Goal: Communication & Community: Ask a question

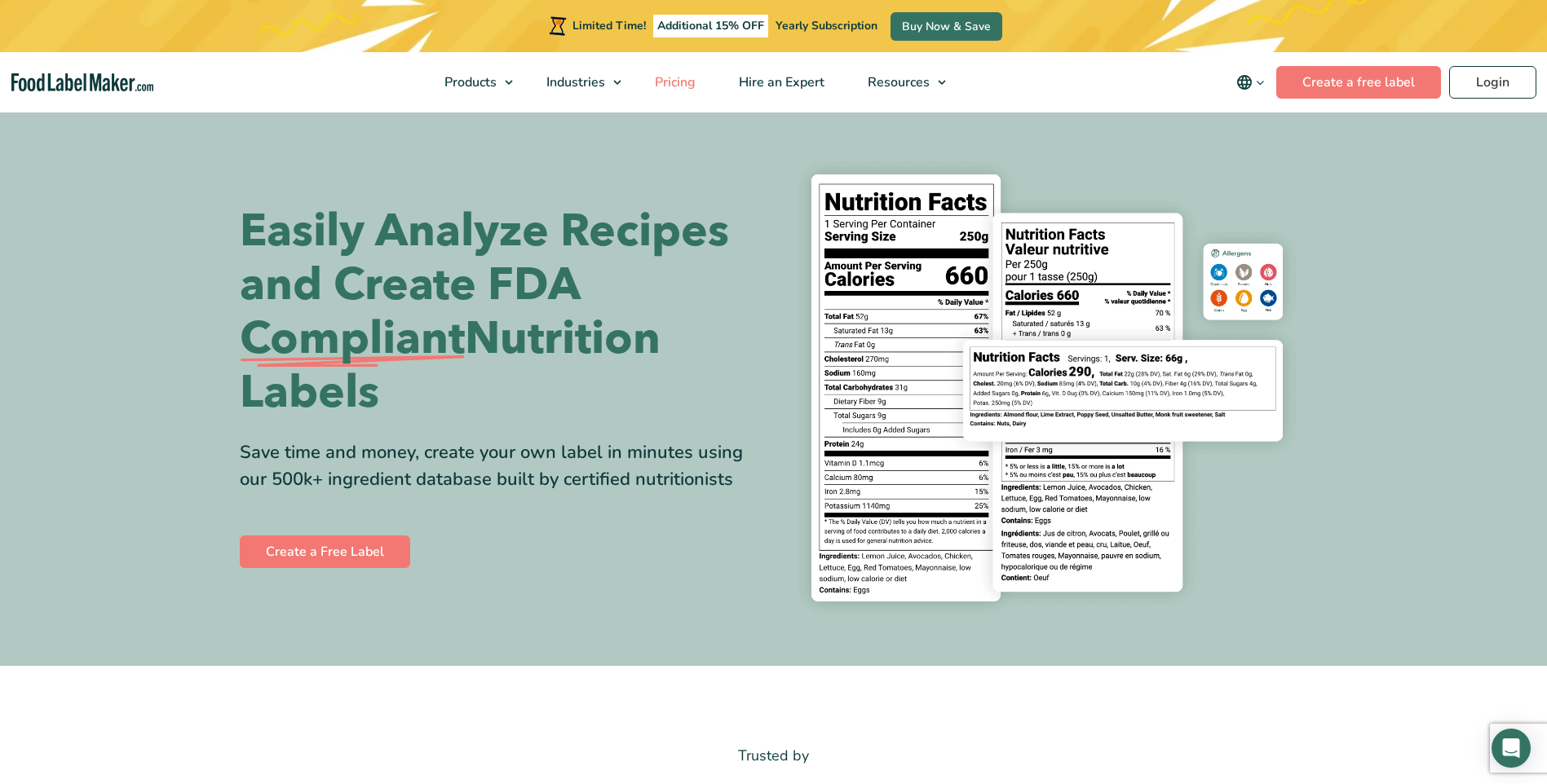
click at [684, 87] on span "Pricing" at bounding box center [673, 82] width 47 height 18
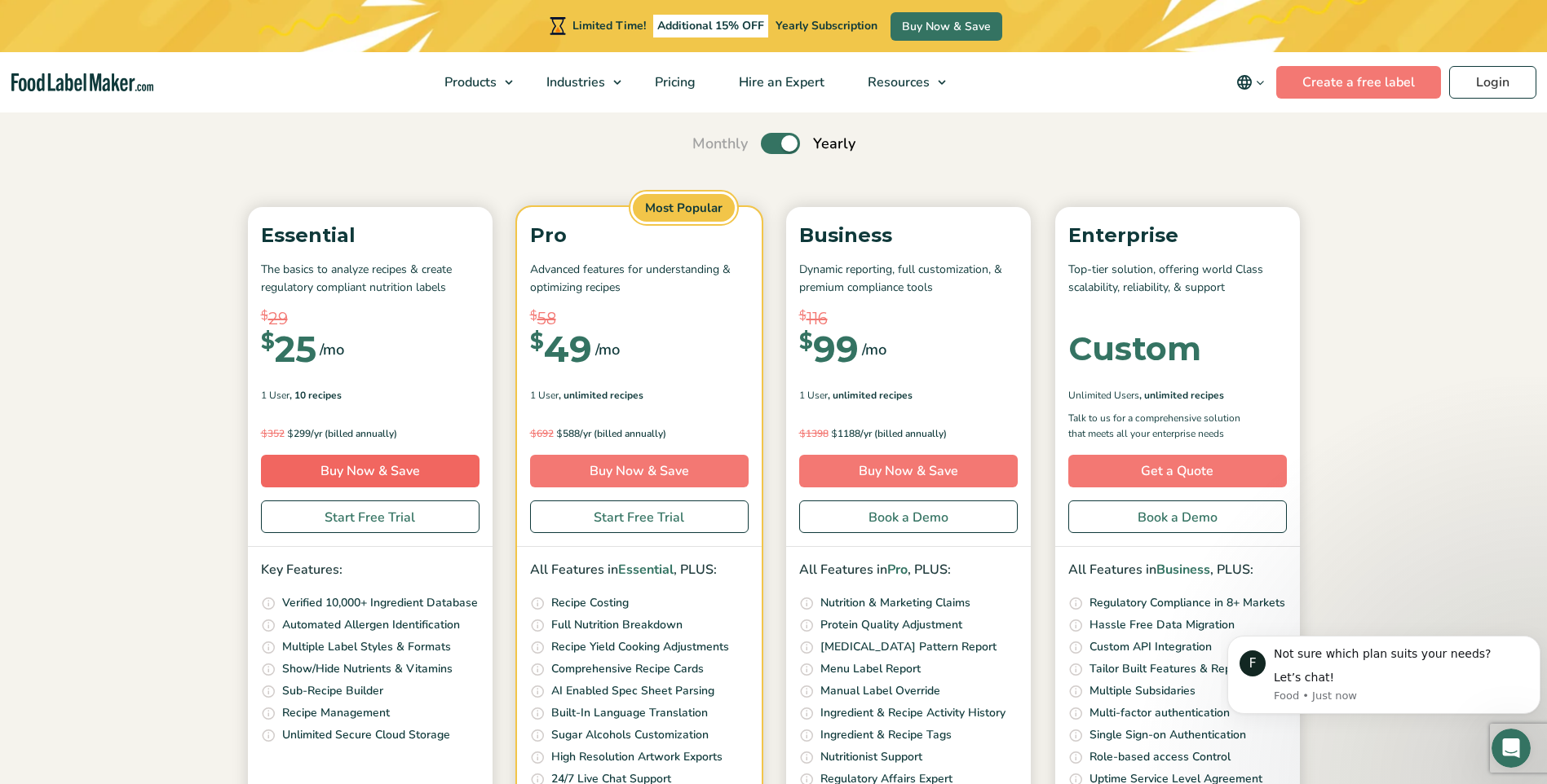
scroll to position [143, 0]
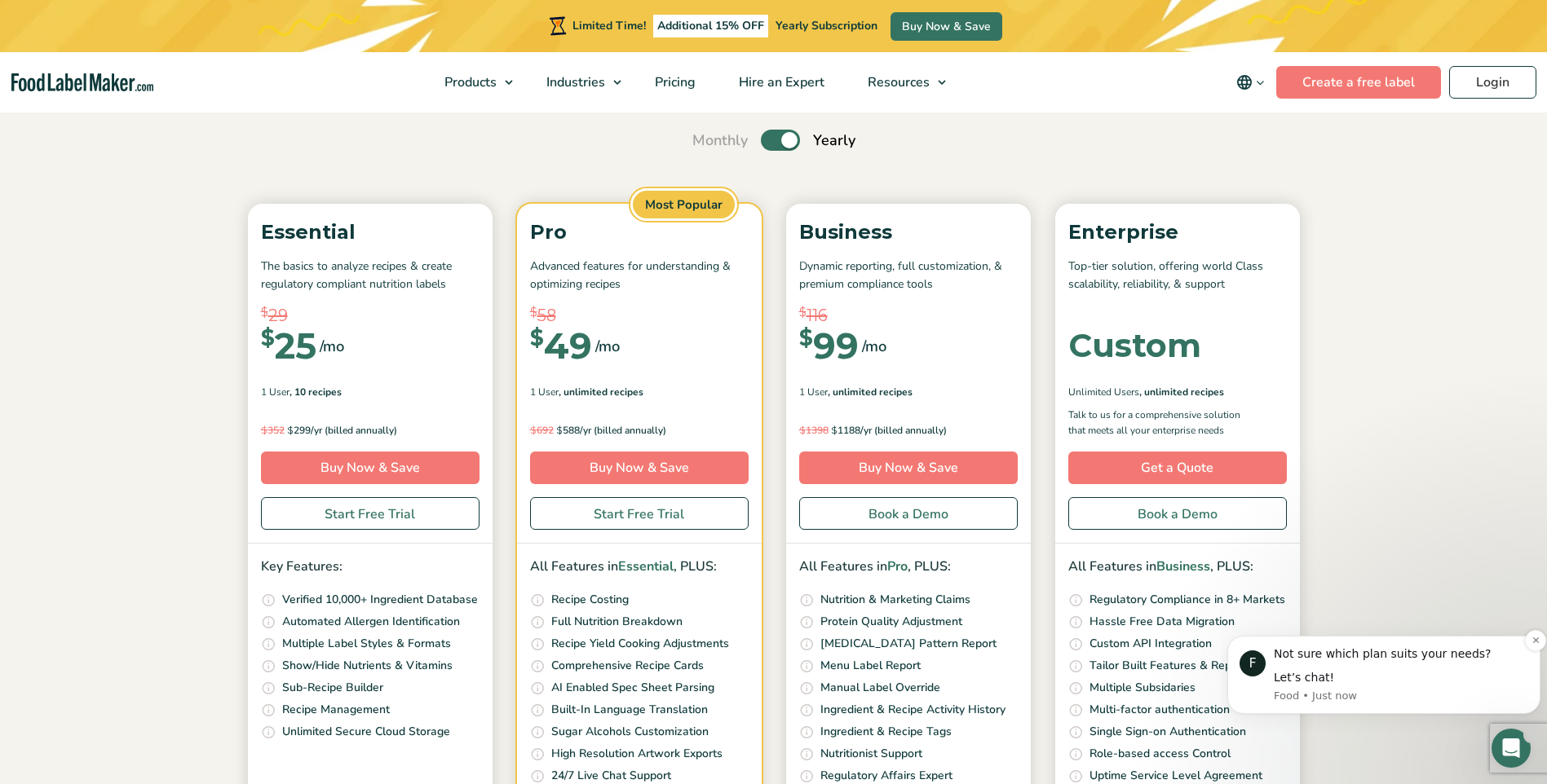
click at [1343, 691] on p "Food • Just now" at bounding box center [1400, 695] width 254 height 15
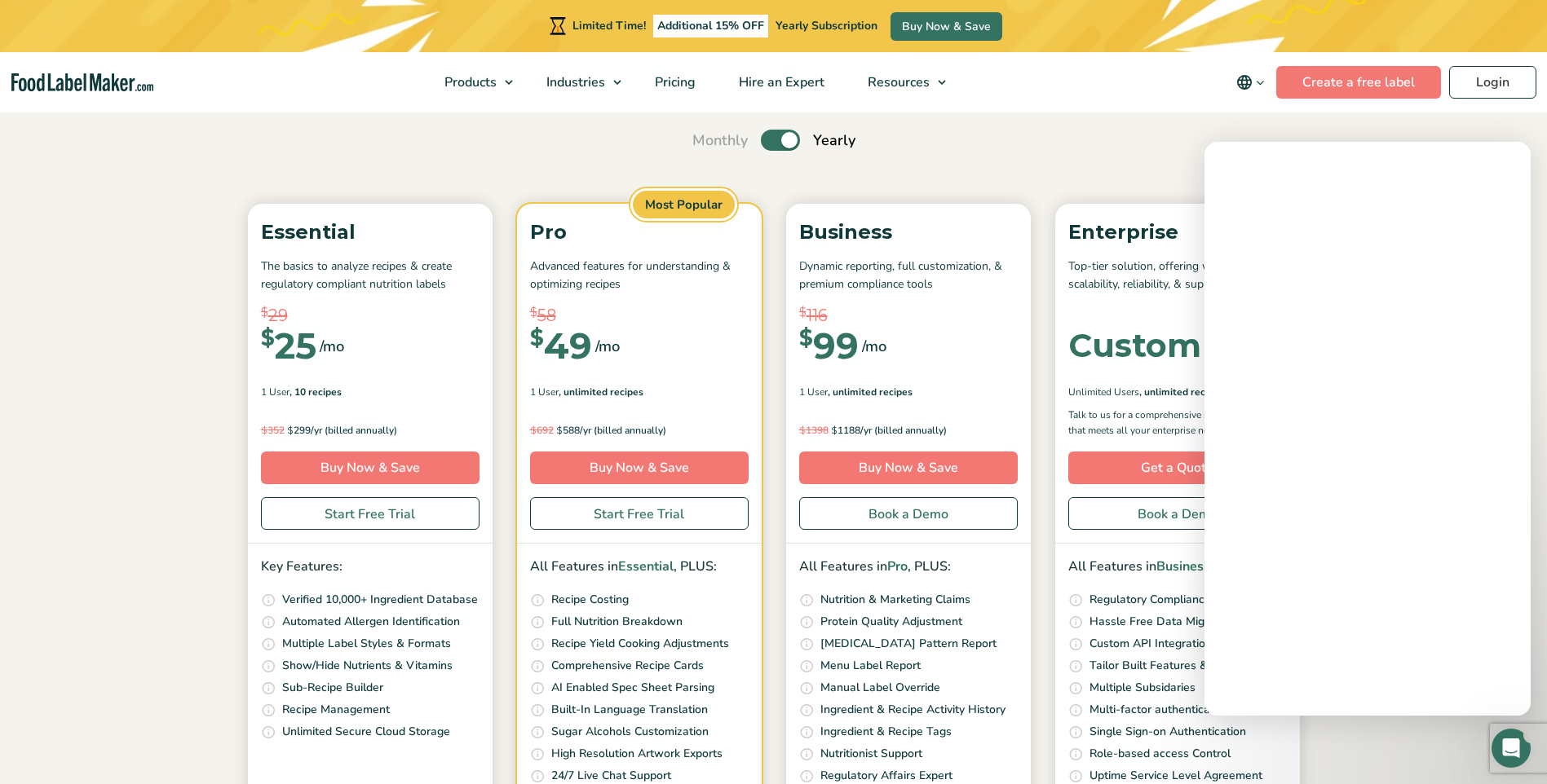
scroll to position [0, 0]
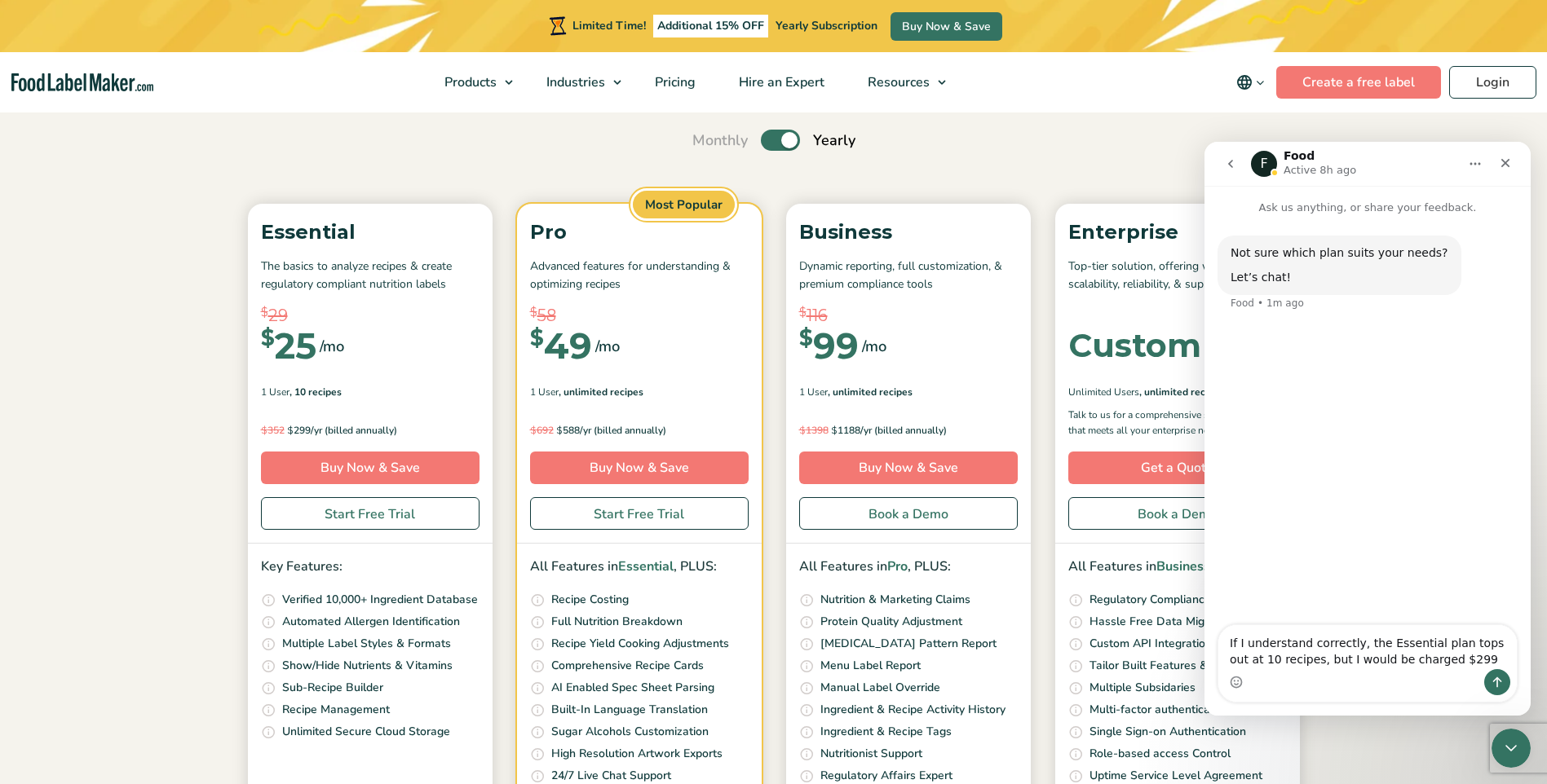
click at [1435, 655] on textarea "If I understand correctly, the Essential plan tops out at 10 recipes, but I wou…" at bounding box center [1367, 646] width 299 height 44
type textarea "If I understand correctly, the Essential plan tops out at 10 recipes, but I wou…"
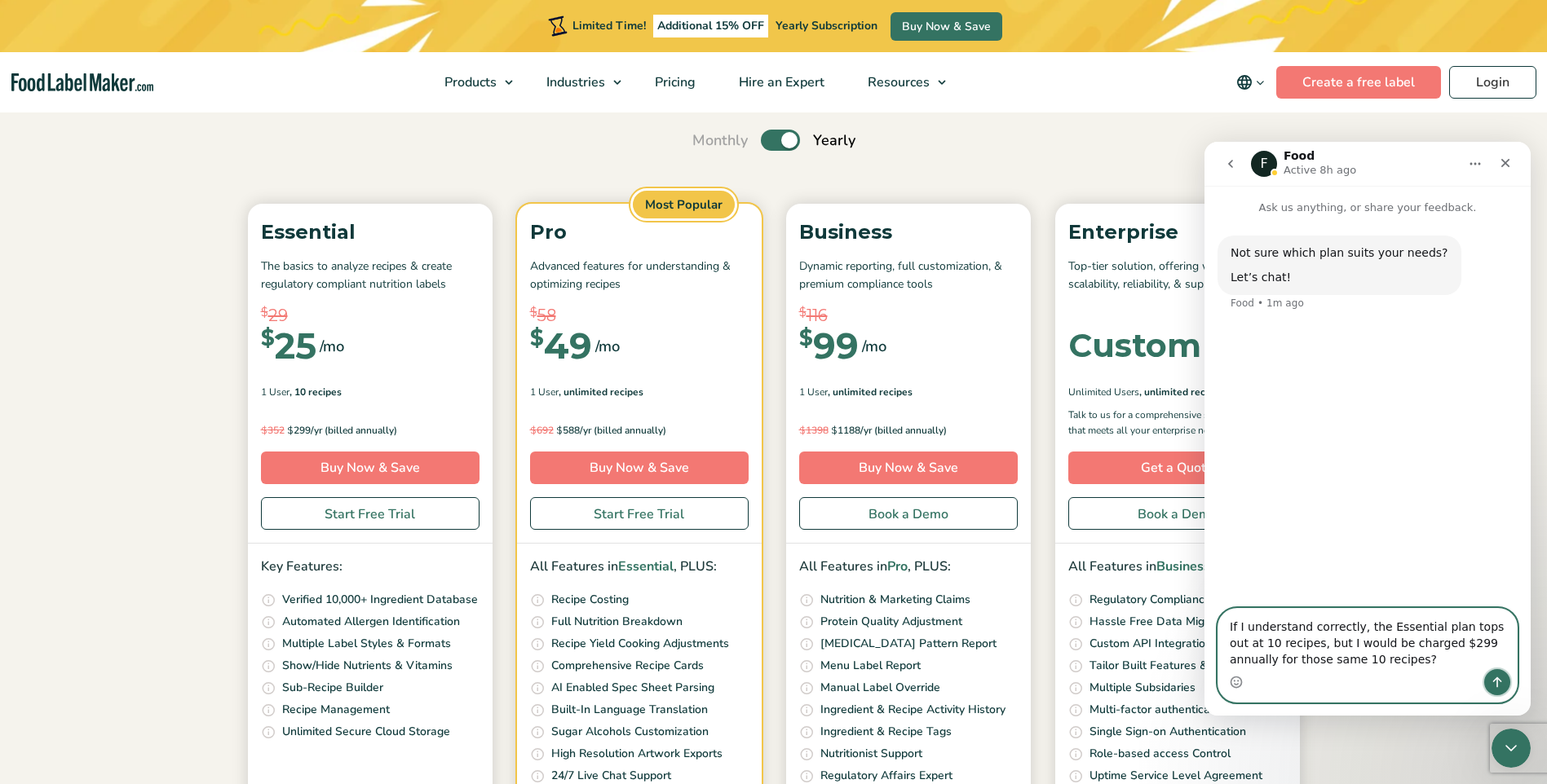
click at [1499, 682] on icon "Send a message…" at bounding box center [1496, 682] width 13 height 13
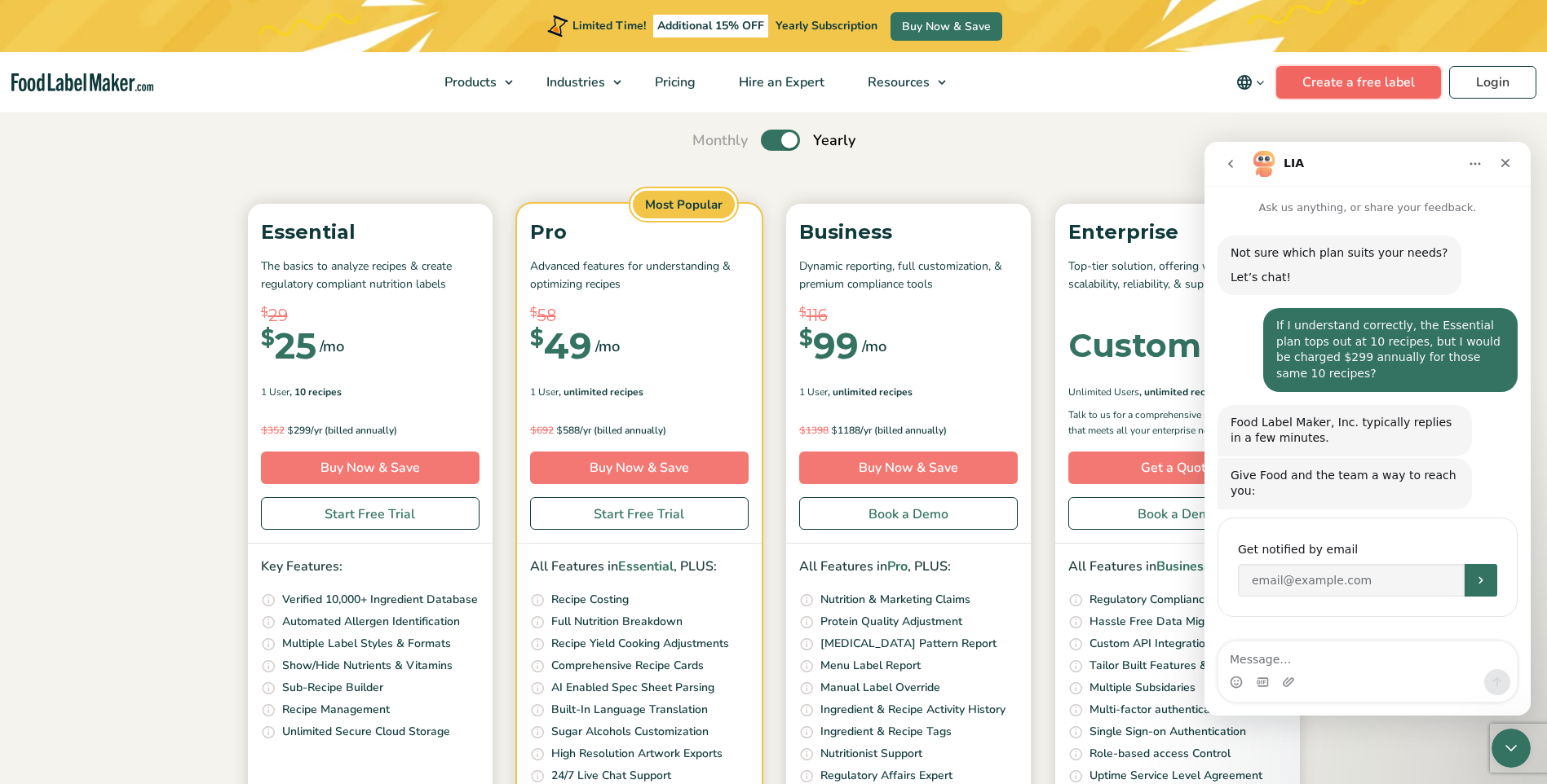
click at [1341, 90] on link "Create a free label" at bounding box center [1358, 83] width 164 height 33
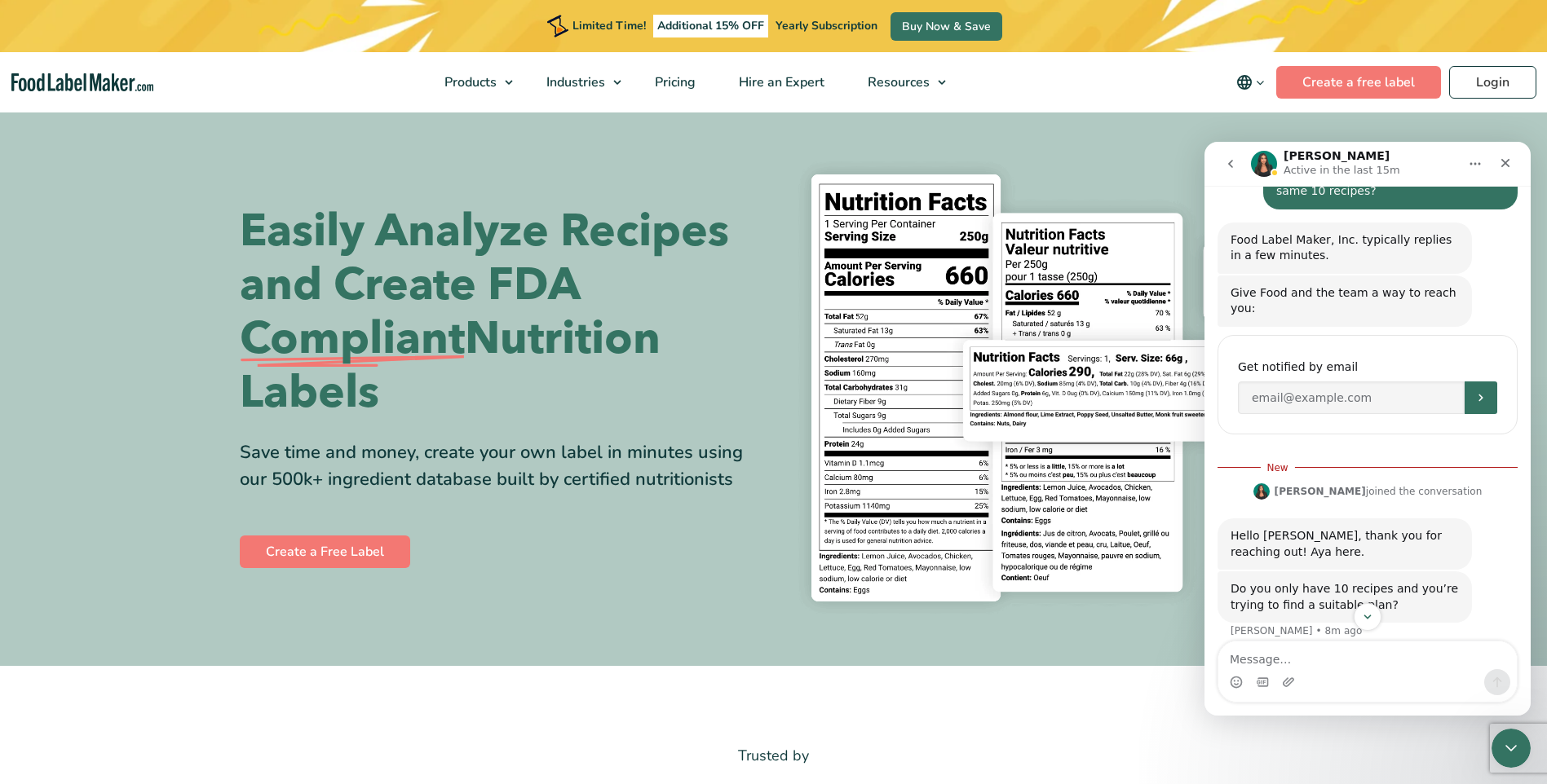
scroll to position [3, 0]
click at [678, 78] on span "Pricing" at bounding box center [673, 82] width 47 height 18
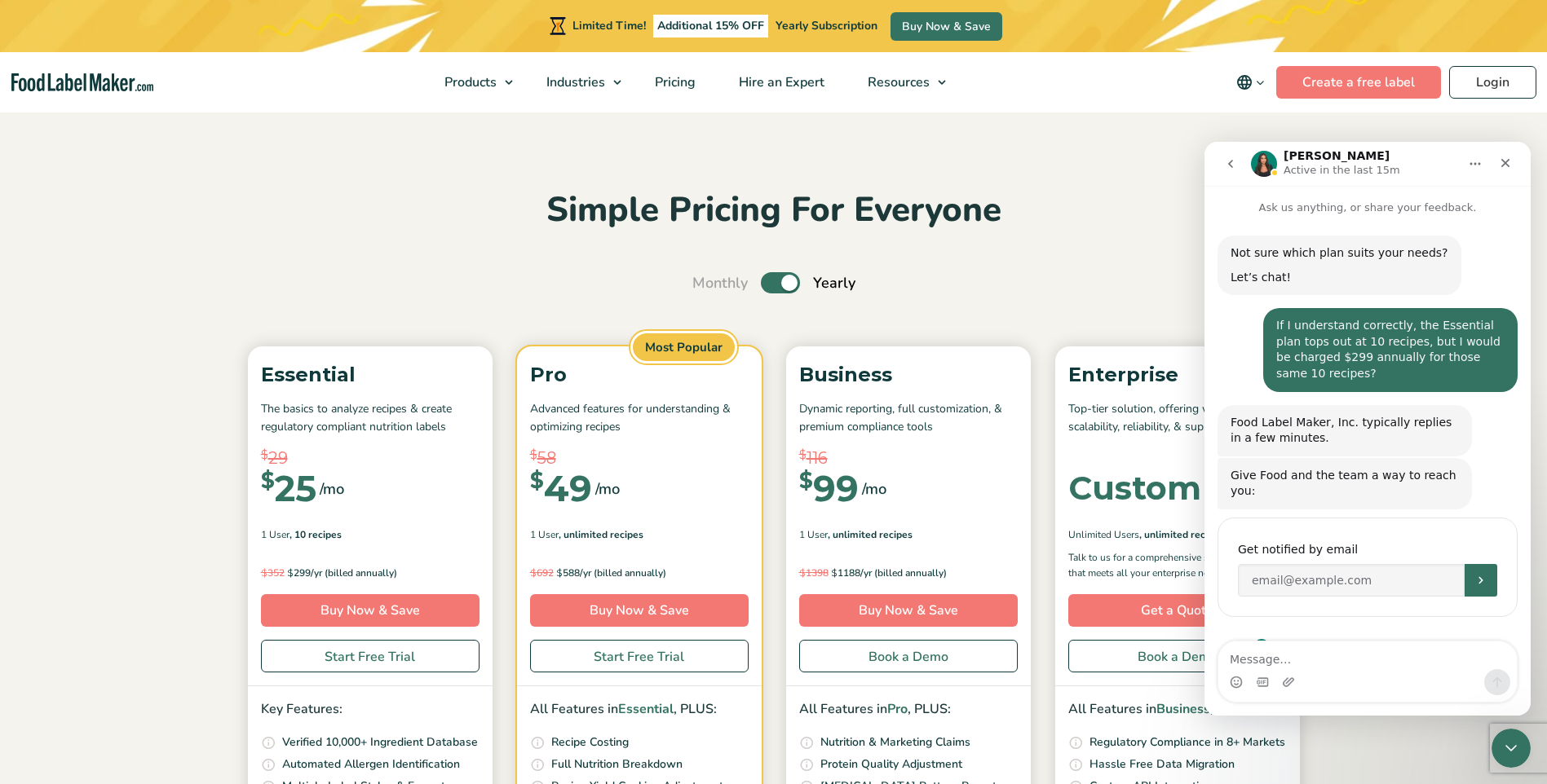
scroll to position [156, 0]
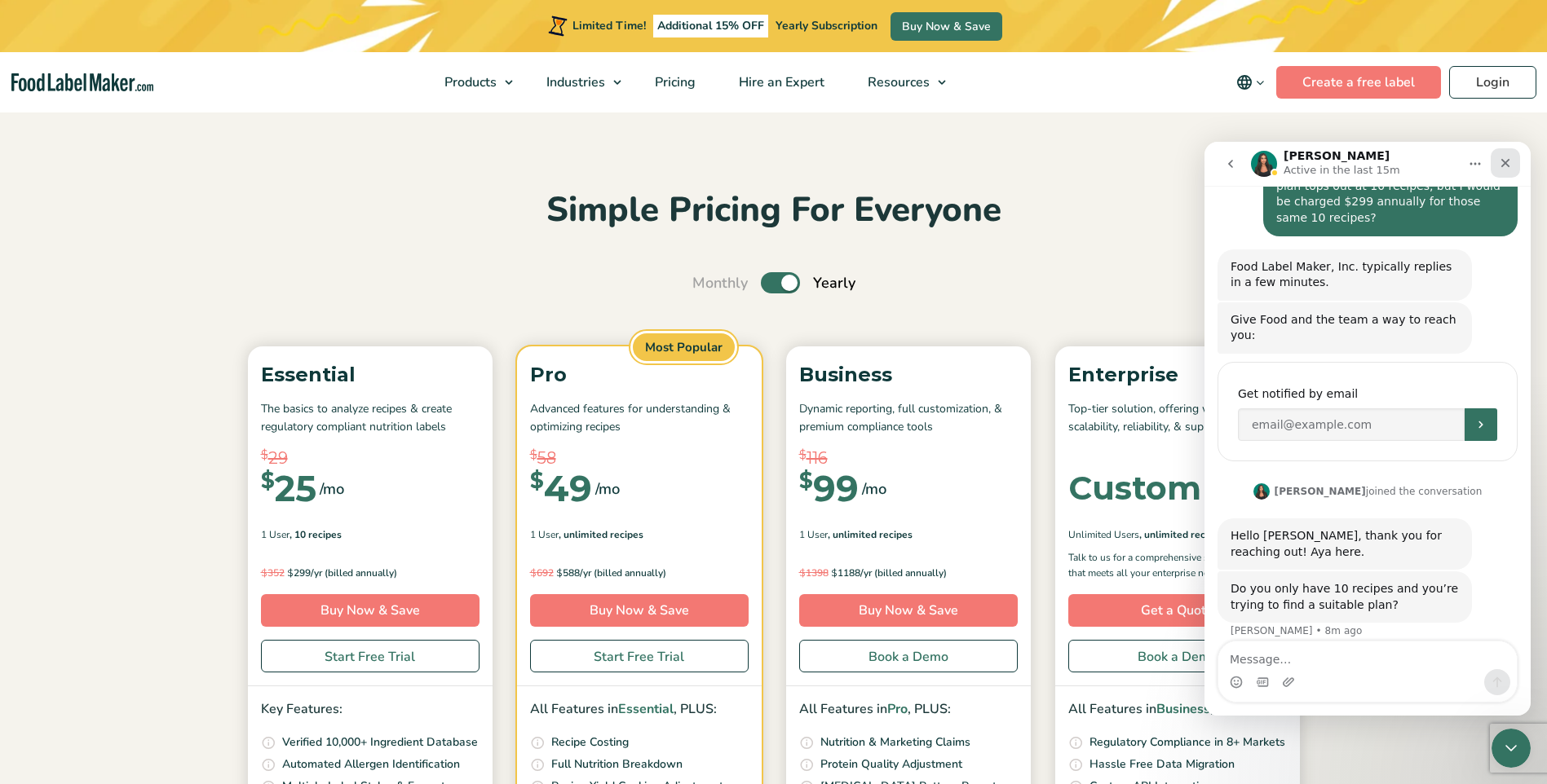
click at [1505, 168] on icon "Close" at bounding box center [1505, 163] width 13 height 13
